Goal: Information Seeking & Learning: Find specific fact

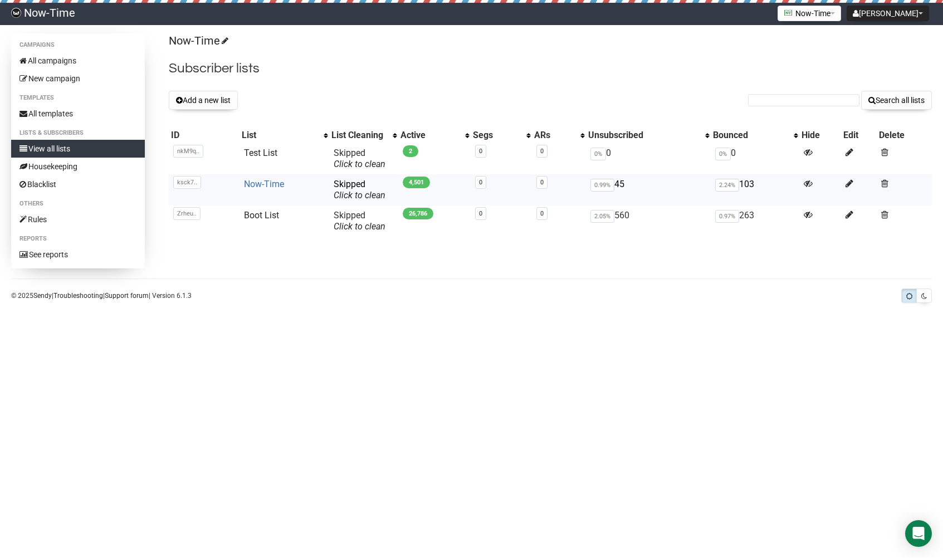
click at [267, 183] on link "Now-Time" at bounding box center [264, 184] width 40 height 11
click at [254, 217] on link "Boot List" at bounding box center [261, 215] width 35 height 11
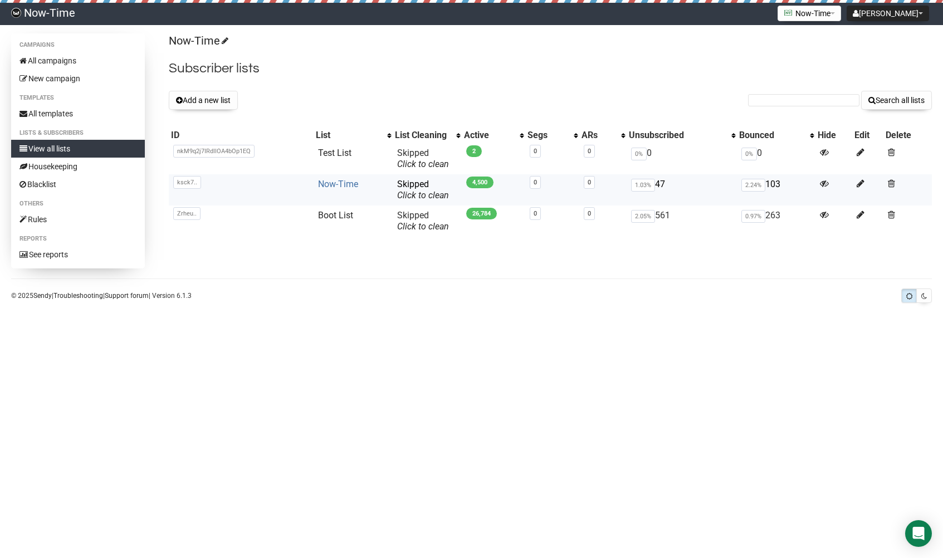
click at [328, 187] on link "Now-Time" at bounding box center [338, 184] width 40 height 11
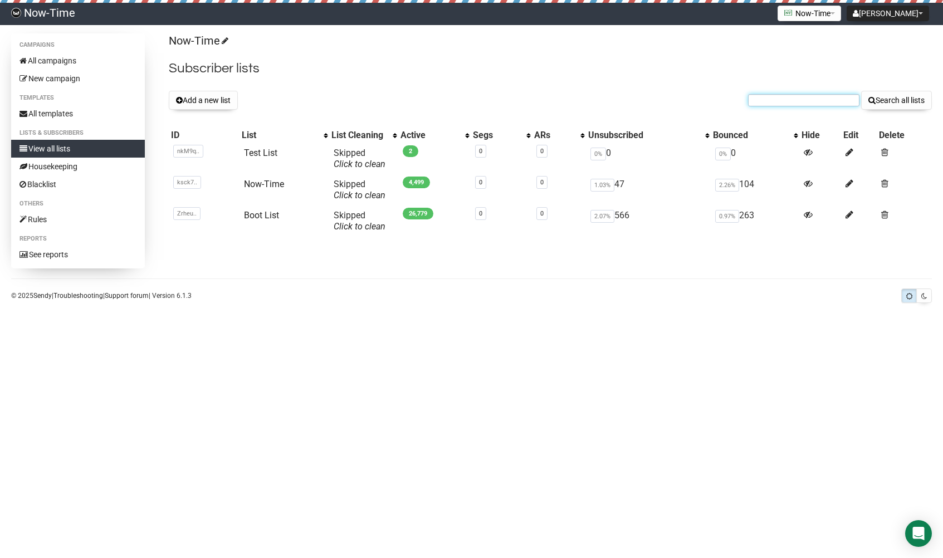
click at [809, 100] on input "text" at bounding box center [803, 100] width 111 height 12
paste input "rebecca.mccaughey"
type input "rebecca.mccaughey"
click at [878, 99] on button "Search all lists" at bounding box center [896, 100] width 71 height 19
